Goal: Task Accomplishment & Management: Manage account settings

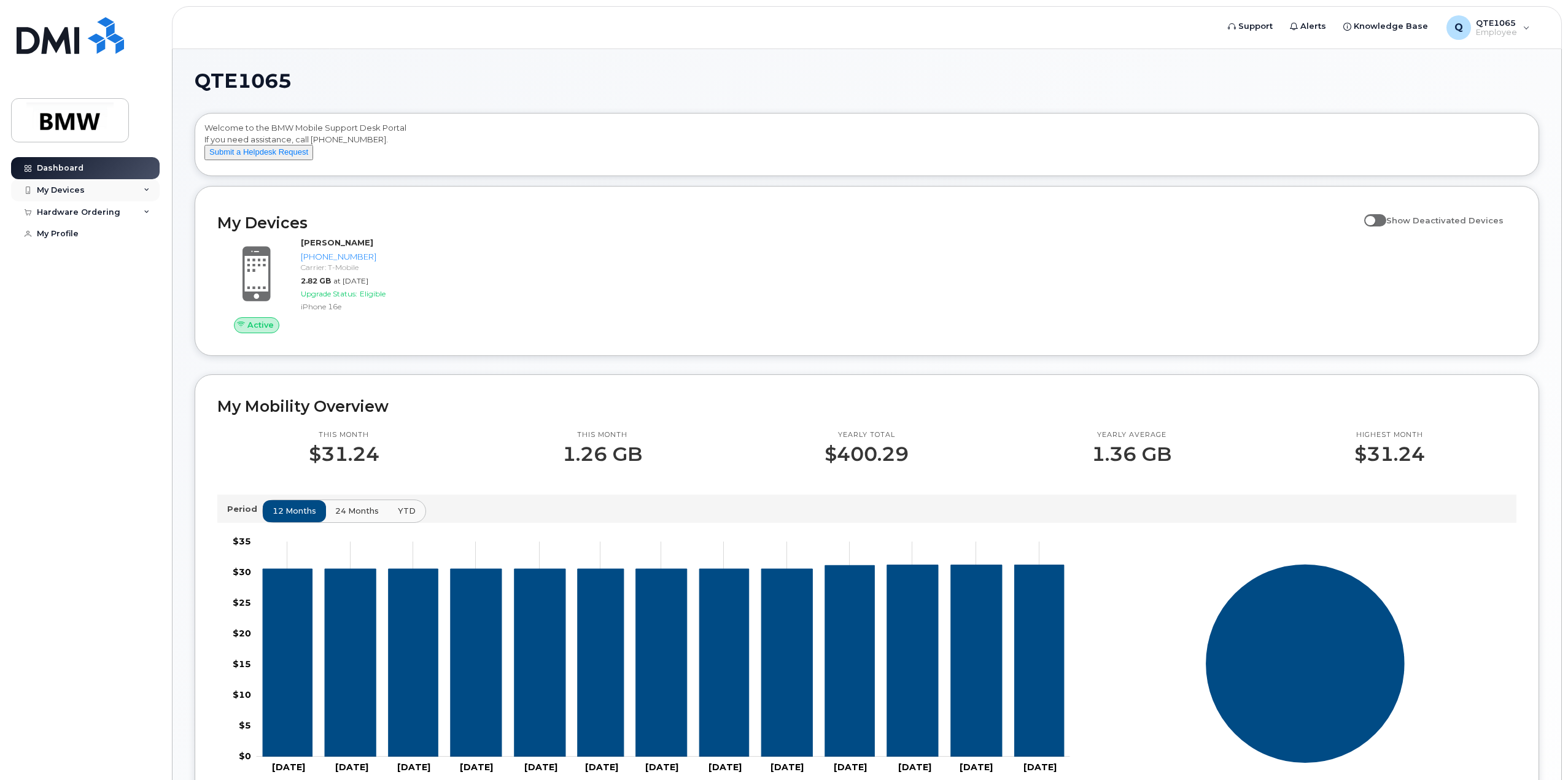
click at [109, 188] on div "My Devices" at bounding box center [85, 190] width 149 height 22
click at [71, 213] on div "Add Device" at bounding box center [67, 213] width 49 height 11
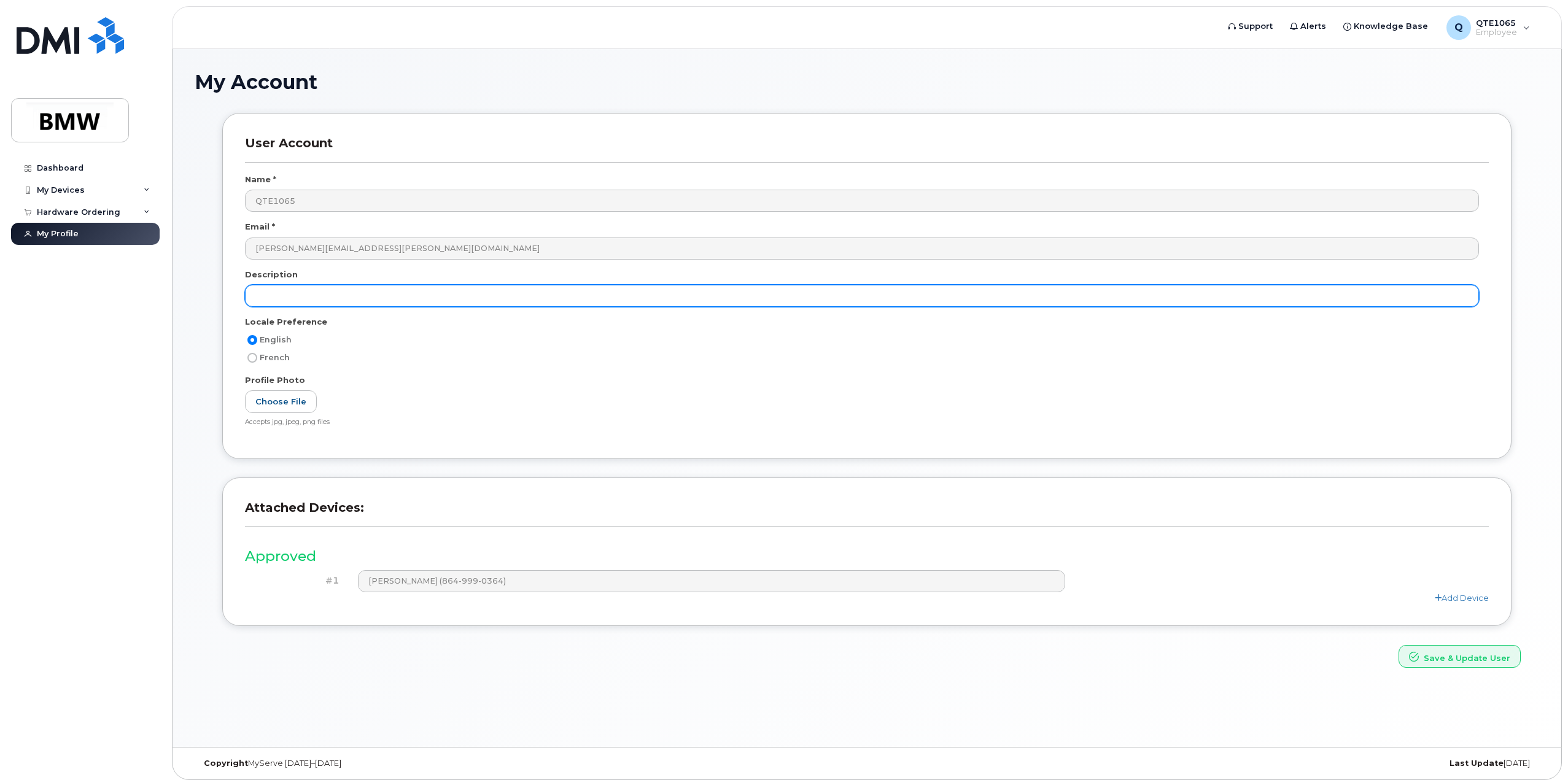
click at [331, 291] on input "text" at bounding box center [862, 296] width 1234 height 22
type input "Programmer phone"
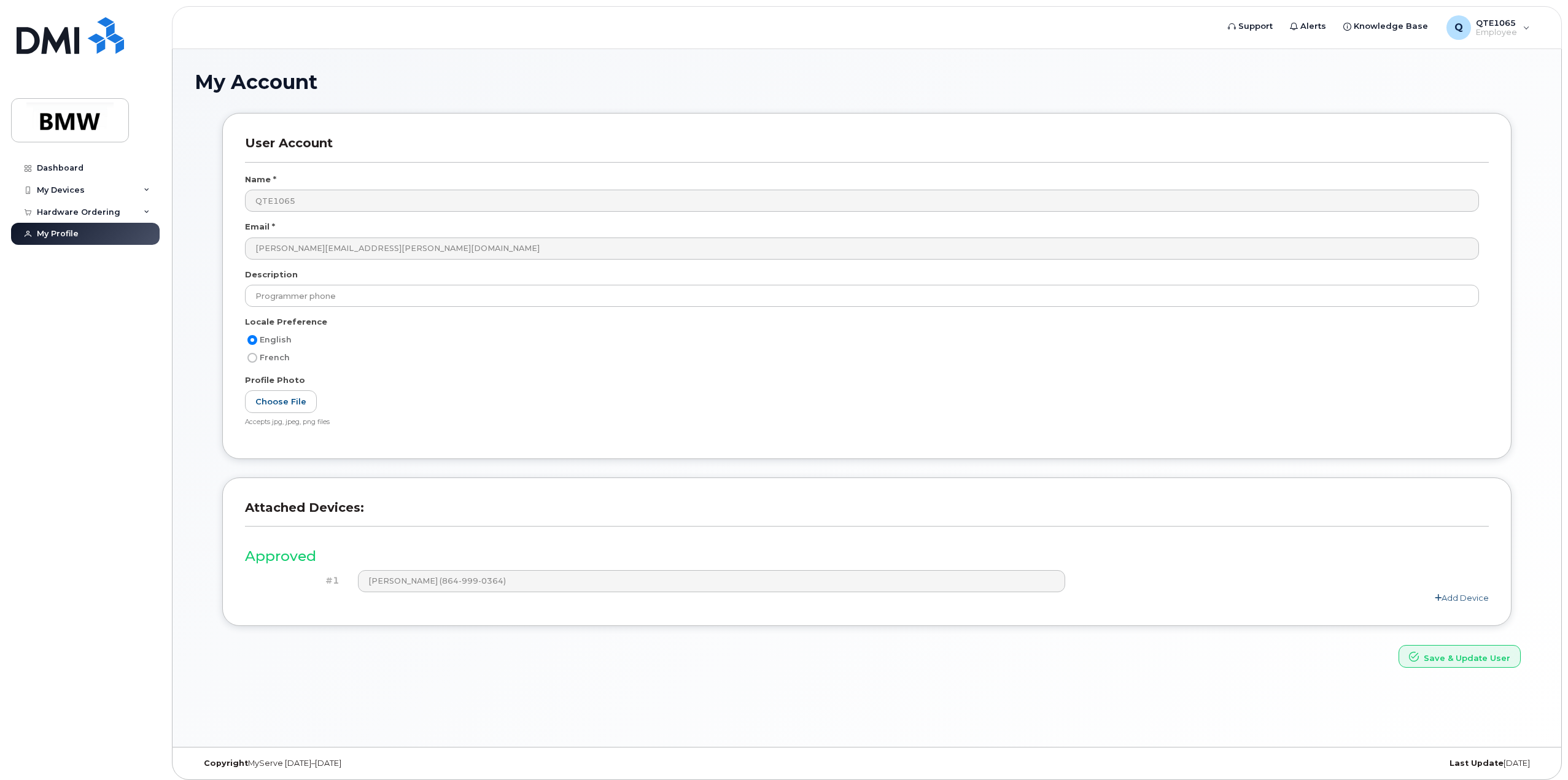
click at [1462, 595] on link "Add Device" at bounding box center [1462, 597] width 54 height 10
click at [602, 616] on div "Add Device" at bounding box center [867, 620] width 1244 height 12
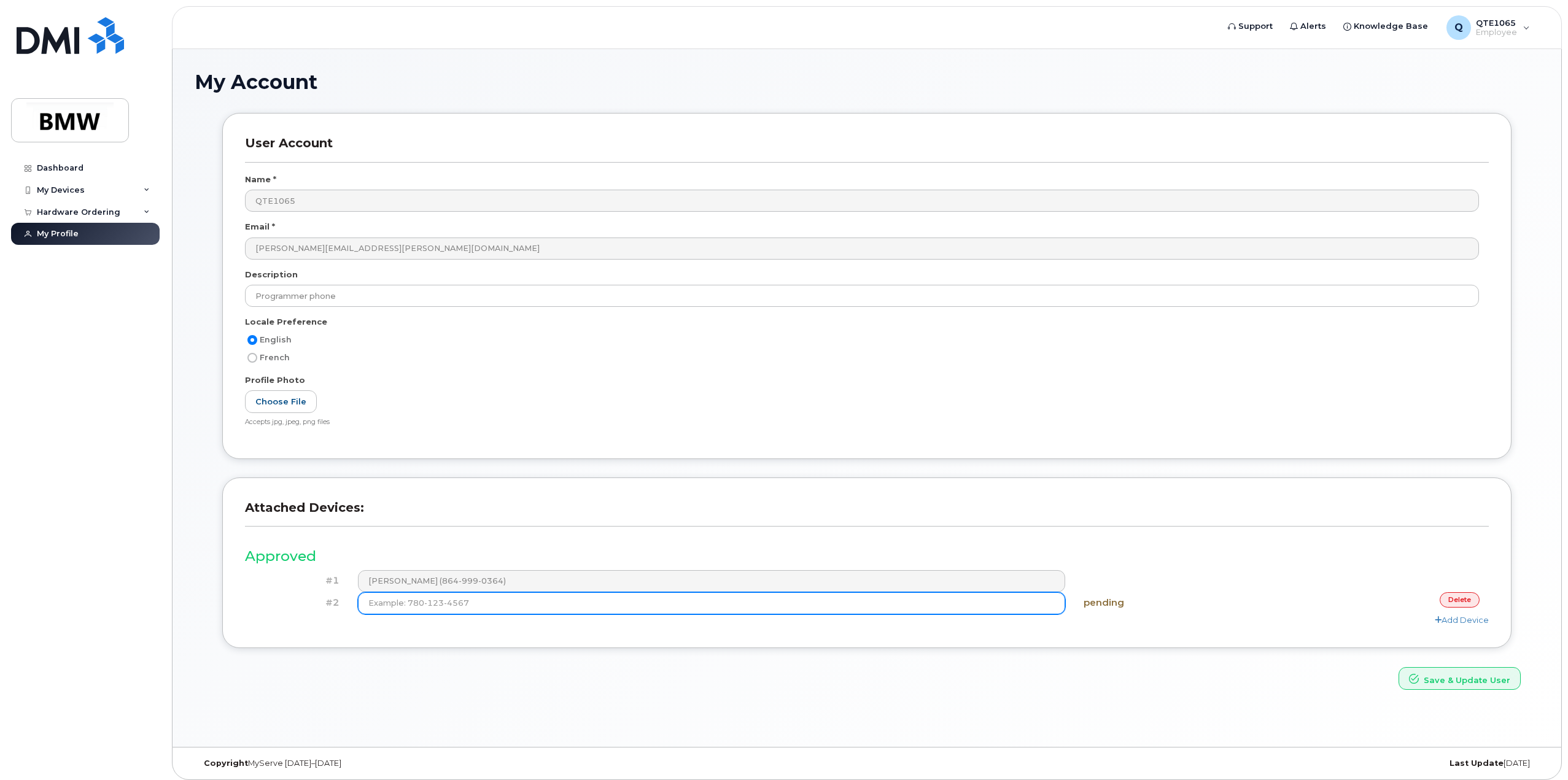
click at [600, 609] on input at bounding box center [711, 603] width 707 height 22
type input "(864) 907-7668"
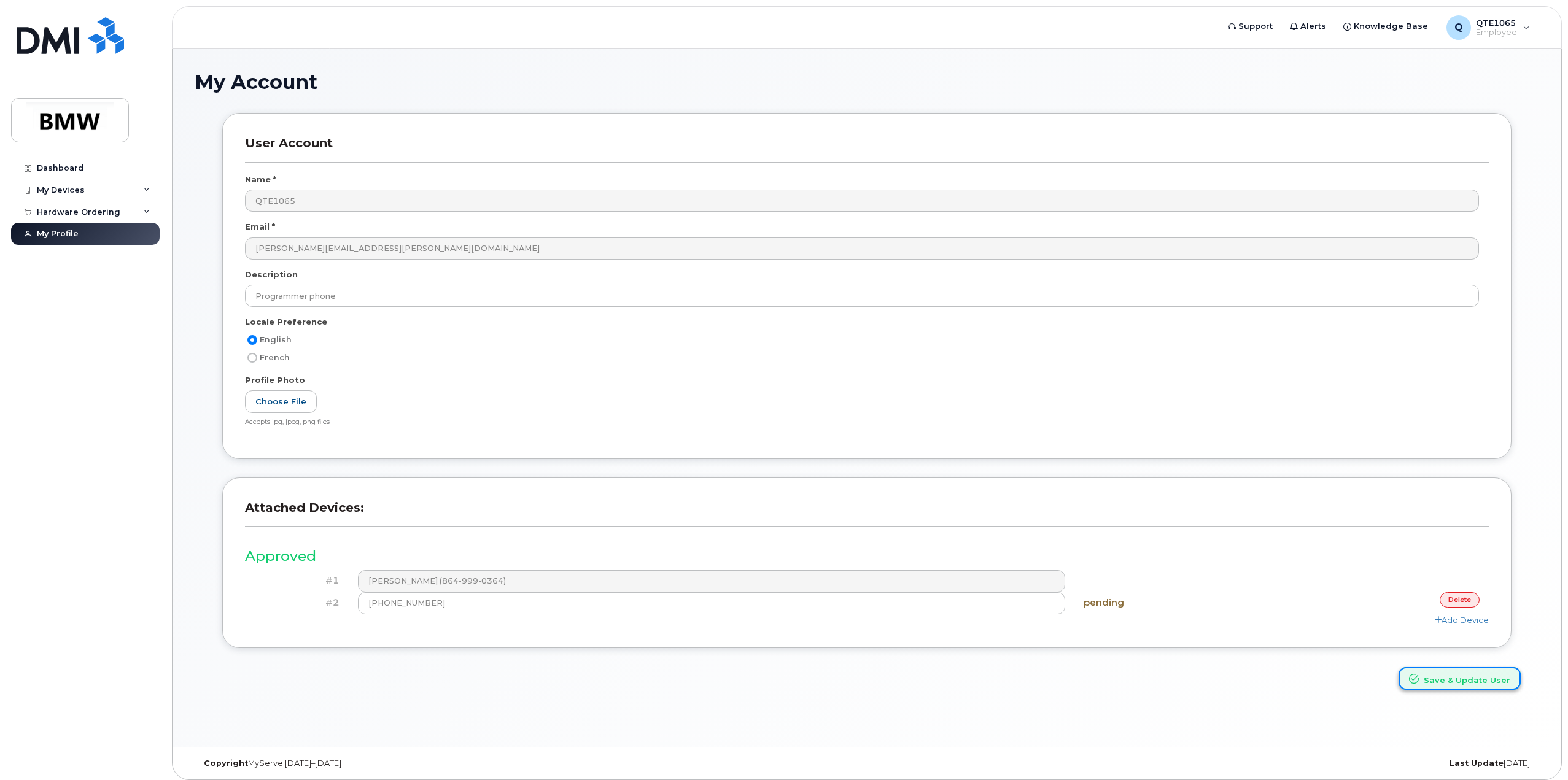
click at [1477, 684] on button "Save & Update User" at bounding box center [1460, 678] width 122 height 23
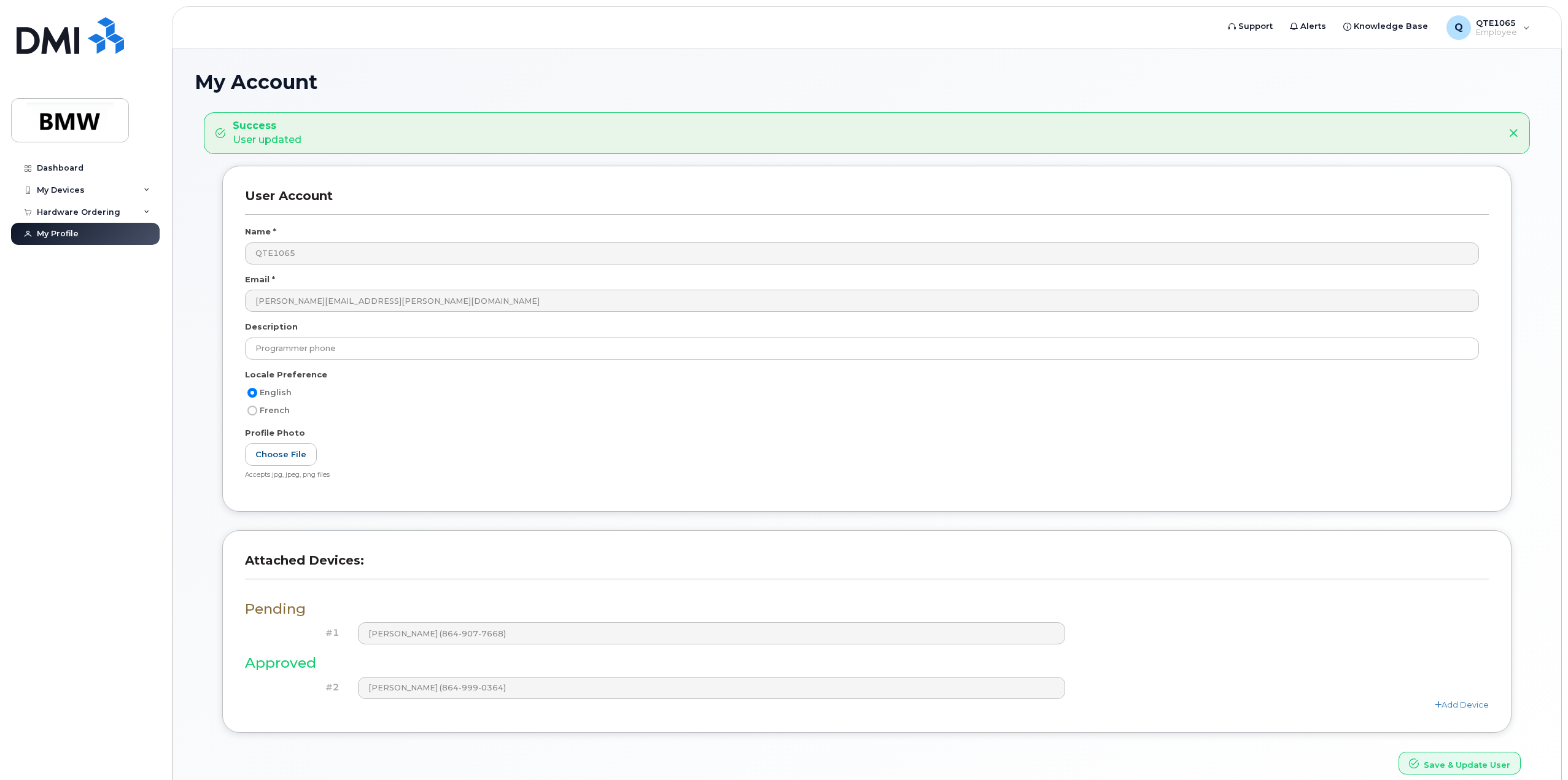
scroll to position [53, 0]
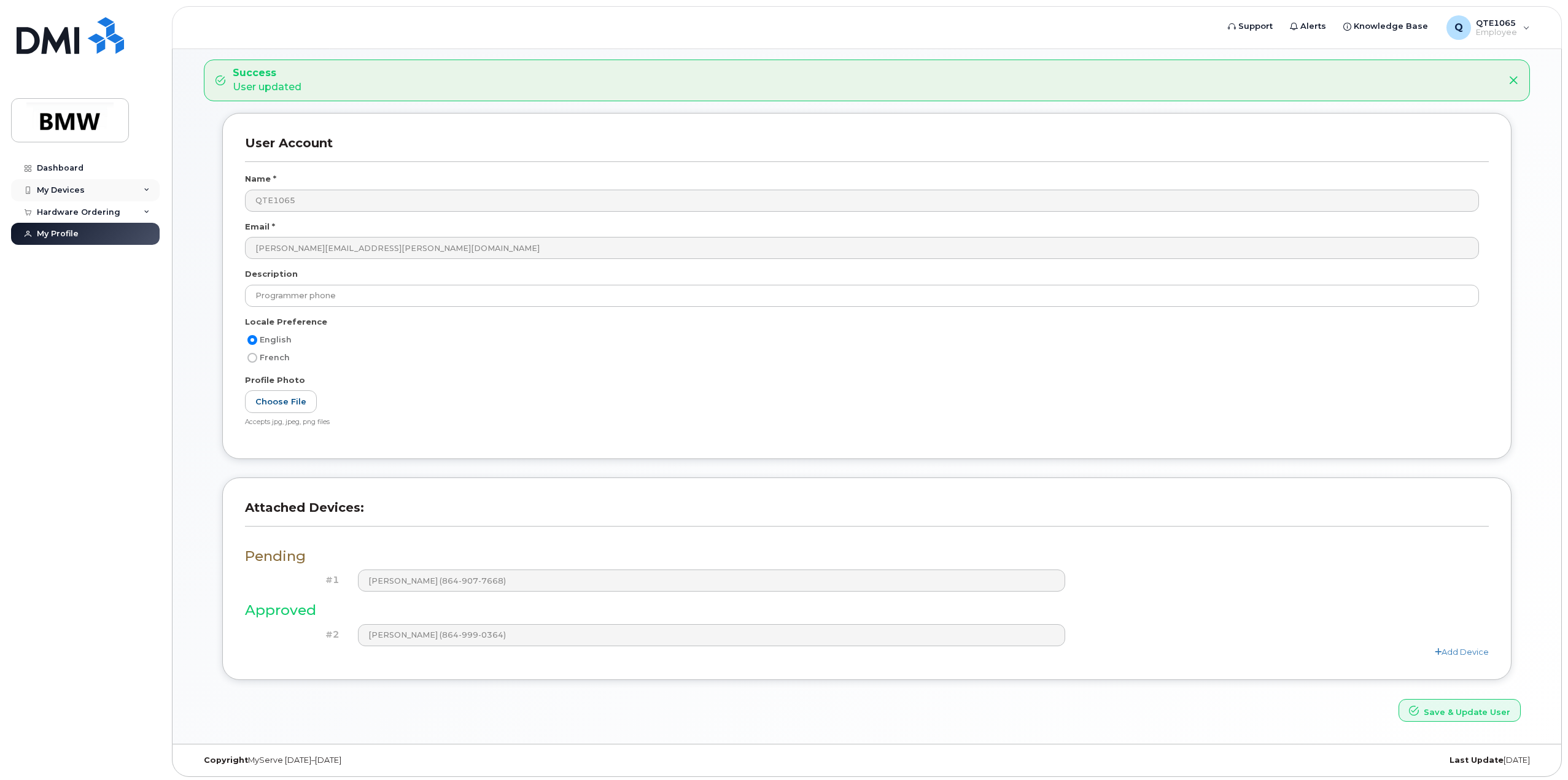
click at [51, 190] on div "My Devices" at bounding box center [60, 190] width 48 height 10
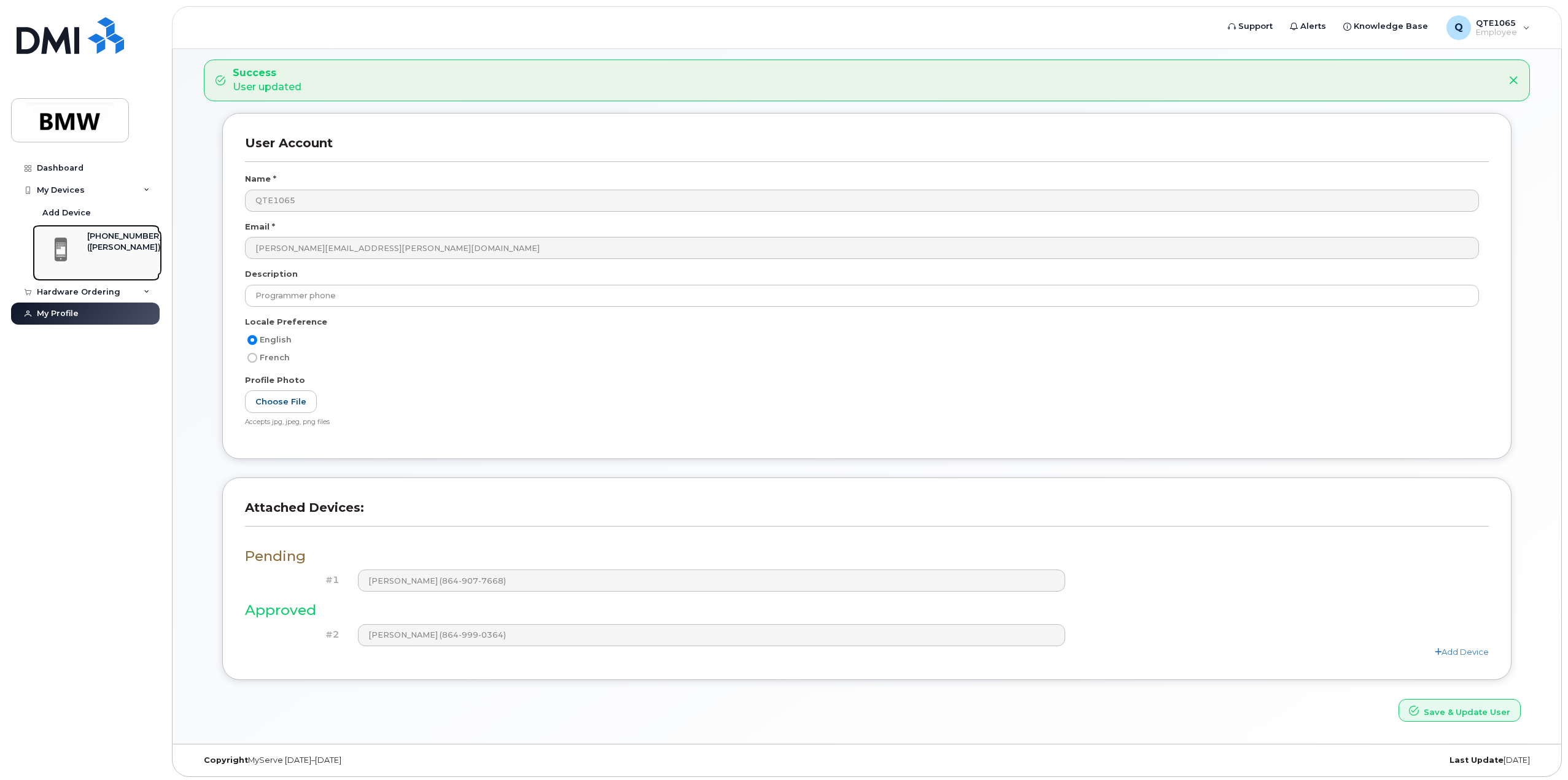
click at [89, 237] on div "[PHONE_NUMBER]" at bounding box center [125, 237] width 75 height 11
